Goal: Task Accomplishment & Management: Manage account settings

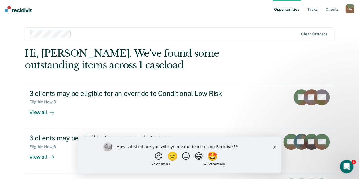
click at [275, 147] on polygon "Close survey" at bounding box center [274, 146] width 3 height 3
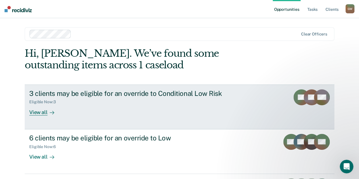
click at [39, 113] on div "View all" at bounding box center [45, 110] width 32 height 11
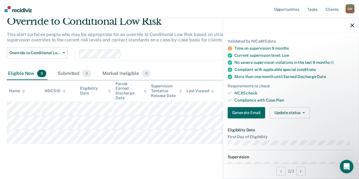
scroll to position [57, 0]
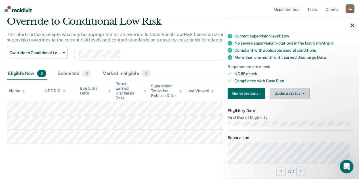
click at [303, 91] on button "Update status" at bounding box center [290, 93] width 40 height 11
click at [331, 89] on div "Generate Email Update status Mark Submitted Mark Ineligible" at bounding box center [291, 93] width 127 height 11
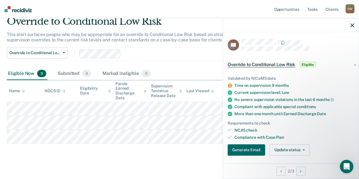
scroll to position [0, 0]
click at [229, 84] on icon at bounding box center [230, 86] width 4 height 4
click at [229, 85] on icon at bounding box center [230, 86] width 4 height 4
click at [313, 8] on link "Tasks" at bounding box center [313, 9] width 13 height 18
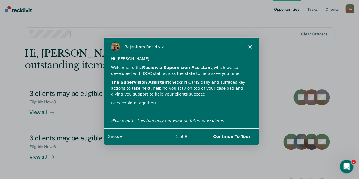
click at [233, 136] on button "Continue To Tour" at bounding box center [231, 137] width 49 height 12
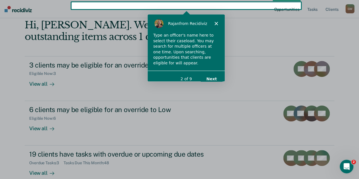
click at [216, 22] on icon "Close" at bounding box center [215, 22] width 3 height 3
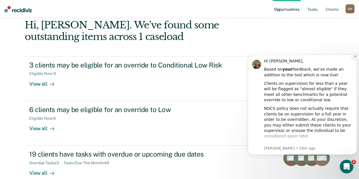
click at [355, 56] on icon "Dismiss notification" at bounding box center [355, 56] width 3 height 3
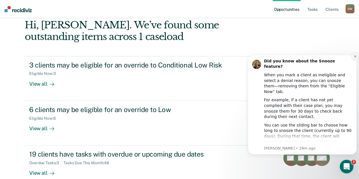
click at [356, 55] on icon "Dismiss notification" at bounding box center [355, 56] width 3 height 3
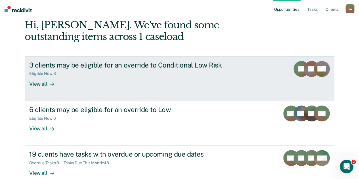
click at [33, 84] on div "View all" at bounding box center [45, 81] width 32 height 11
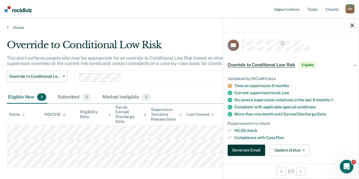
click at [247, 149] on button "Generate Email" at bounding box center [247, 150] width 38 height 11
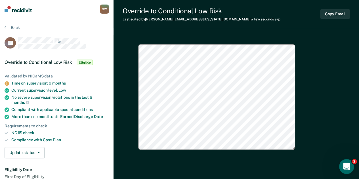
click at [350, 165] on icon "Open Intercom Messenger" at bounding box center [345, 165] width 9 height 9
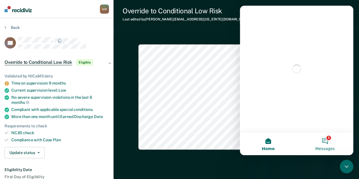
click at [325, 139] on button "2 Messages" at bounding box center [325, 144] width 57 height 23
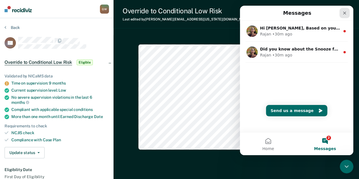
click at [347, 13] on icon "Close" at bounding box center [345, 13] width 5 height 5
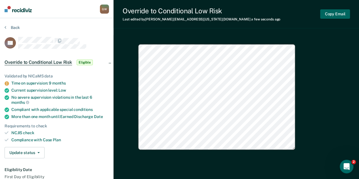
click at [335, 14] on button "Copy Email" at bounding box center [335, 13] width 30 height 9
type textarea "x"
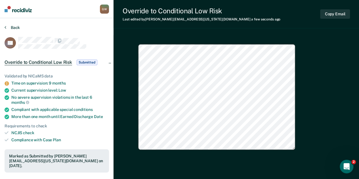
click at [14, 27] on button "Back" at bounding box center [12, 27] width 15 height 5
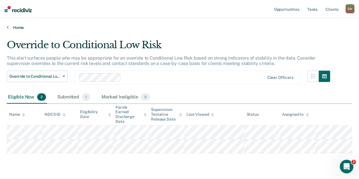
click at [17, 28] on link "Home" at bounding box center [180, 27] width 346 height 5
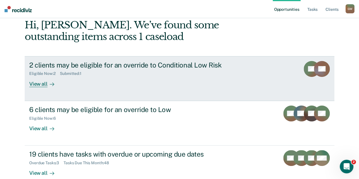
scroll to position [57, 0]
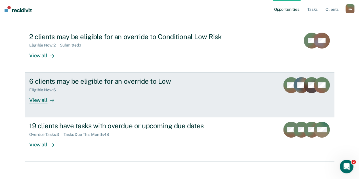
click at [36, 99] on div "View all" at bounding box center [45, 97] width 32 height 11
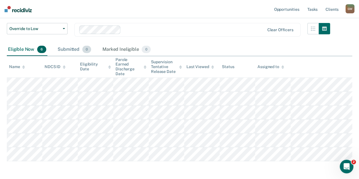
scroll to position [57, 0]
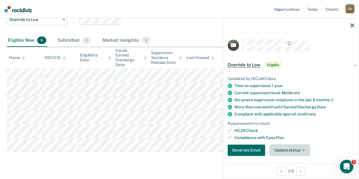
click at [301, 150] on span "button" at bounding box center [303, 150] width 5 height 1
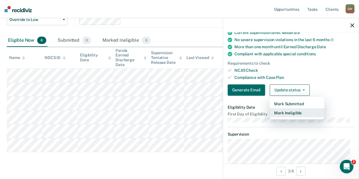
click at [288, 111] on button "Mark Ineligible" at bounding box center [297, 112] width 55 height 9
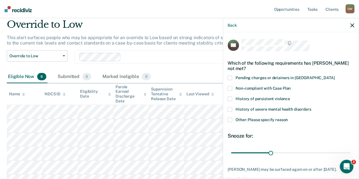
scroll to position [28, 0]
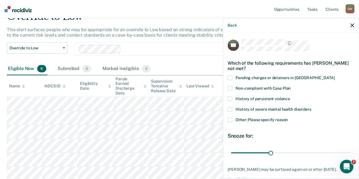
click at [230, 120] on span at bounding box center [230, 120] width 5 height 5
click at [288, 118] on input "Other: Please specify reason" at bounding box center [288, 118] width 0 height 0
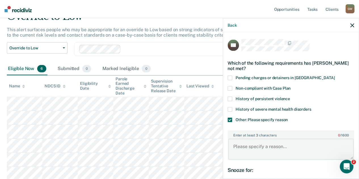
click at [248, 149] on textarea "Enter at least 3 characters 0 / 1600" at bounding box center [291, 149] width 126 height 21
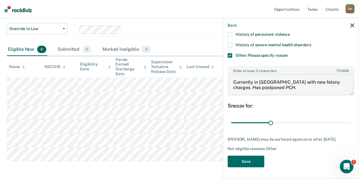
scroll to position [57, 0]
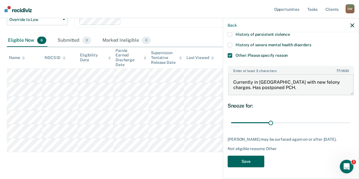
type textarea "Currently in Buffalo County Jail with new felony charges. Has postponed PCH."
click at [247, 162] on button "Save" at bounding box center [246, 162] width 37 height 12
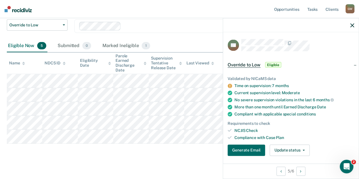
scroll to position [28, 0]
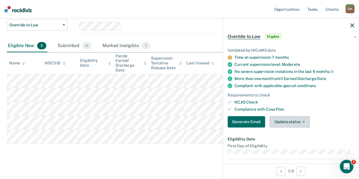
click at [301, 121] on span "button" at bounding box center [303, 121] width 5 height 1
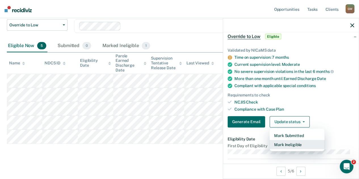
click at [288, 144] on button "Mark Ineligible" at bounding box center [297, 144] width 55 height 9
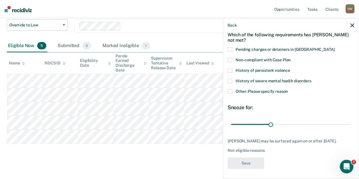
click at [230, 90] on span at bounding box center [230, 91] width 5 height 5
click at [288, 89] on input "Other: Please specify reason" at bounding box center [288, 89] width 0 height 0
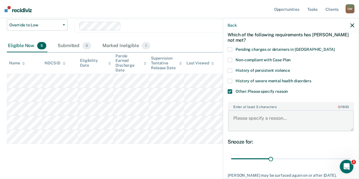
click at [243, 117] on textarea "Enter at least 3 characters 0 / 1600" at bounding box center [291, 120] width 126 height 21
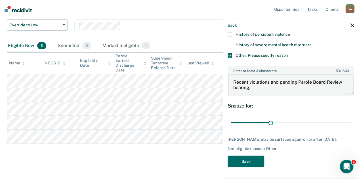
scroll to position [68, 0]
type textarea "Recent violations and pending Parole Board Review hearing."
click at [245, 161] on button "Save" at bounding box center [246, 162] width 37 height 12
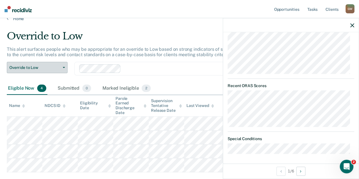
scroll to position [0, 0]
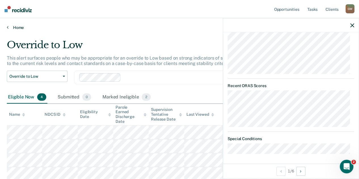
click at [16, 28] on link "Home" at bounding box center [180, 27] width 346 height 5
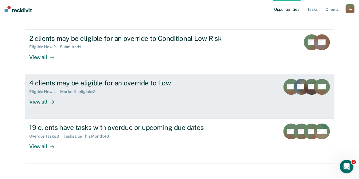
scroll to position [57, 0]
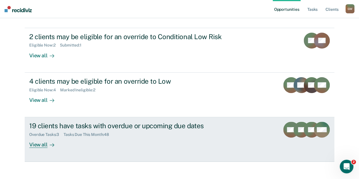
click at [40, 146] on div "View all" at bounding box center [45, 142] width 32 height 11
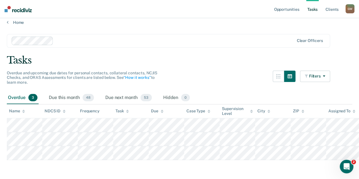
scroll to position [8, 0]
